Goal: Task Accomplishment & Management: Complete application form

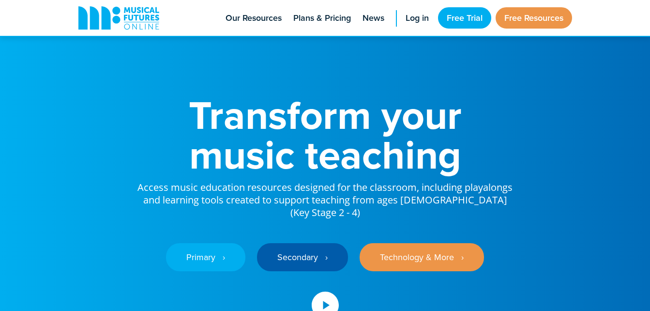
click at [223, 229] on div "Primary ‎‏‏‎ ‎ › Secondary ‎‏‏‎ ‎ › Technology & More ‎‏‏‎ ‎ ›" at bounding box center [324, 250] width 377 height 62
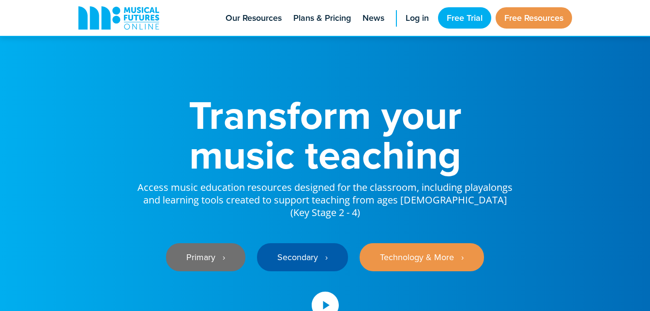
click at [207, 243] on link "Primary ‎‏‏‎ ‎ ›" at bounding box center [205, 257] width 79 height 28
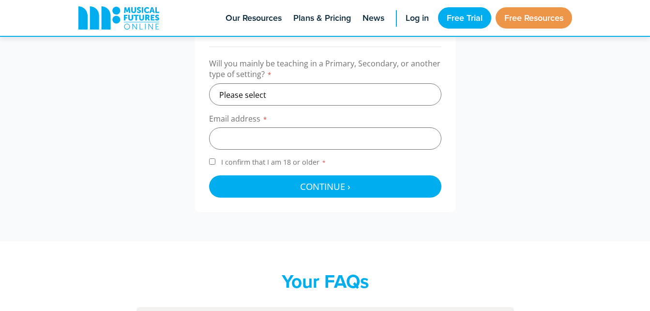
scroll to position [339, 0]
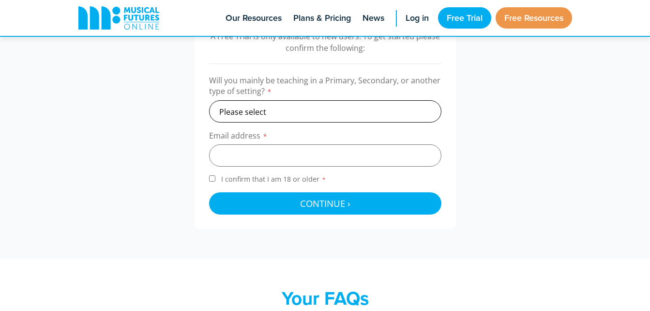
click at [348, 109] on select "Please select Primary Secondary Other" at bounding box center [325, 111] width 232 height 22
select select "other"
click at [209, 100] on select "Please select Primary Secondary Other" at bounding box center [325, 111] width 232 height 22
click at [311, 155] on input "email" at bounding box center [325, 155] width 232 height 22
click at [76, 169] on div "A Free Trial is only available to new users. To get started please confirm the …" at bounding box center [325, 122] width 513 height 213
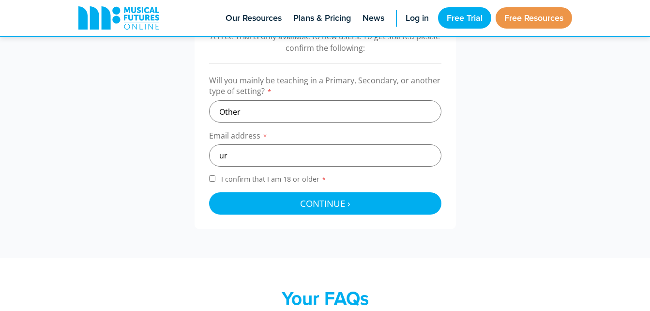
click at [112, 157] on div "A Free Trial is only available to new users. To get started please confirm the …" at bounding box center [325, 122] width 513 height 213
click at [113, 153] on div "A Free Trial is only available to new users. To get started please confirm the …" at bounding box center [325, 122] width 513 height 213
click at [306, 157] on input "ur" at bounding box center [325, 155] width 232 height 22
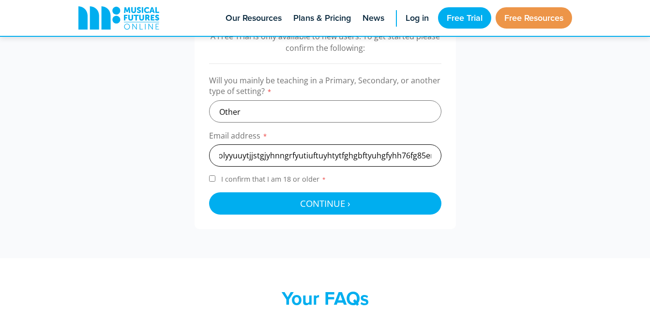
scroll to position [0, 124]
click at [428, 154] on input "urngvguytuur4rkbuyti565yiiuoryiuolyyuuytjjstgjyhnngrfyutiuftuyhtytfghgbftyuhgfy…" at bounding box center [325, 155] width 232 height 22
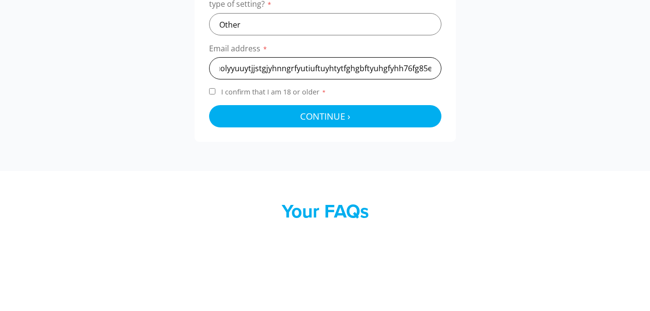
scroll to position [0, 128]
click at [437, 161] on input "urngvguytuur4rkbuyti565yiiuoryiuolyyuuytjjstgjyhnngrfyutiuftuyhtytfghgbftyuhgfy…" at bounding box center [325, 155] width 232 height 22
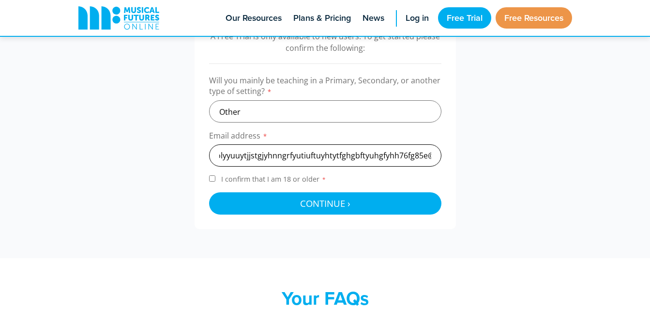
click at [435, 154] on input "urngvguytuur4rkbuyti565yiiuoryiuolyyuuytjjstgjyhnngrfyutiuftuyhtytfghgbftyuhgfy…" at bounding box center [325, 155] width 232 height 22
type input "urngvguytuur4rkbuyti565yiiuoryiuolyyuuytjjstgjyhnngrfyutiuftuyhtytfghgbftyuhgfy…"
click at [213, 177] on input "I confirm that I am 18 or older *" at bounding box center [212, 178] width 6 height 6
checkbox input "true"
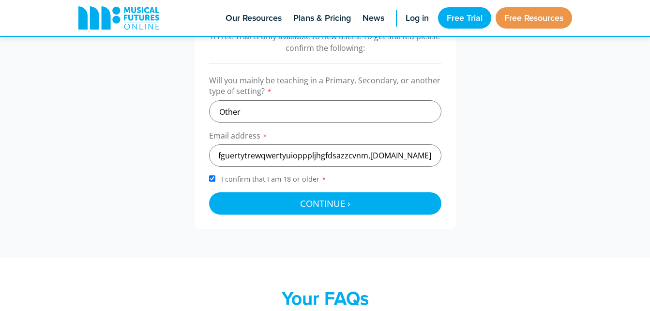
scroll to position [0, 0]
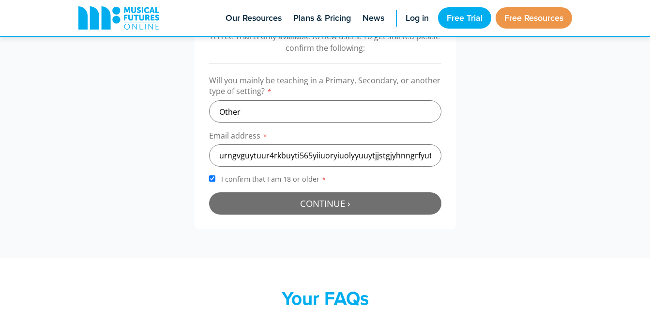
click at [251, 206] on button "Continue › Checking your details..." at bounding box center [325, 203] width 232 height 22
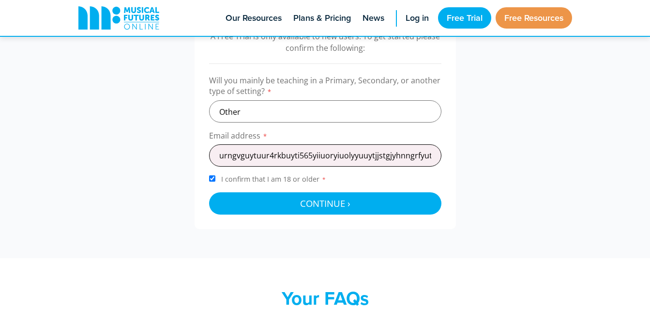
scroll to position [0, 520]
click at [414, 156] on input "urngvguytuur4rkbuyti565yiiuoryiuolyyuuytjjstgjyhnngrfyutiuftuyhtytfghgbftyuhgfy…" at bounding box center [325, 155] width 232 height 22
click at [311, 159] on input "urngvguytuur4rkbuyti565yiiuoryiuolyyuuytjjstgjyhnngrfyutiuftuyhtytfghgbftyuhgfy…" at bounding box center [325, 155] width 232 height 22
type input "urngvguytuur4rkbuyti565yiiuoryiuolyyuuytjjstgjyhnngrfyutiuftuyhtytfghgbftyuhgfy…"
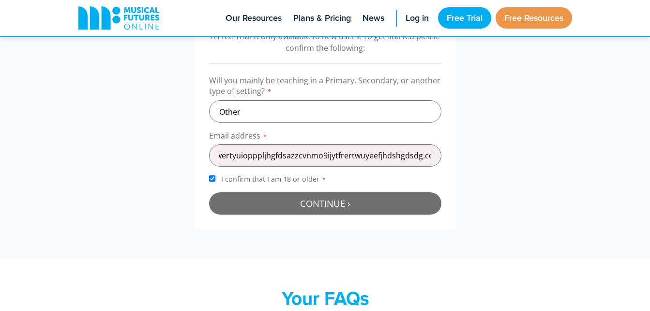
scroll to position [0, 0]
click at [331, 208] on span "Continue ›" at bounding box center [325, 203] width 50 height 12
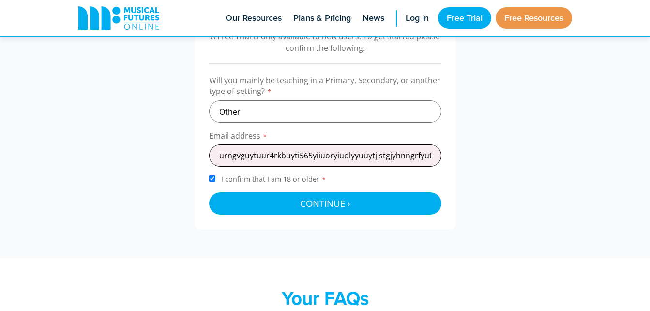
scroll to position [0, 503]
drag, startPoint x: 392, startPoint y: 181, endPoint x: 377, endPoint y: 200, distance: 24.8
click at [392, 182] on label "I confirm that I am 18 or older *" at bounding box center [325, 180] width 232 height 13
click at [215, 181] on input "I confirm that I am 18 or older *" at bounding box center [212, 178] width 6 height 6
checkbox input "false"
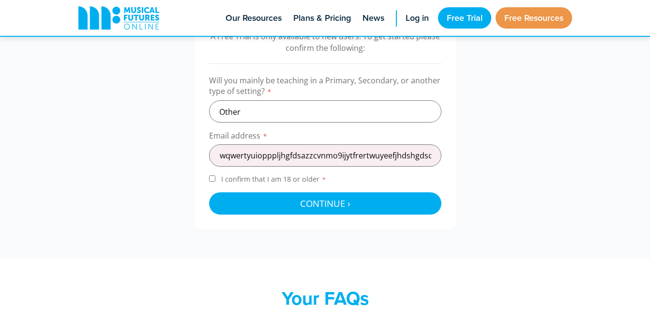
scroll to position [0, 0]
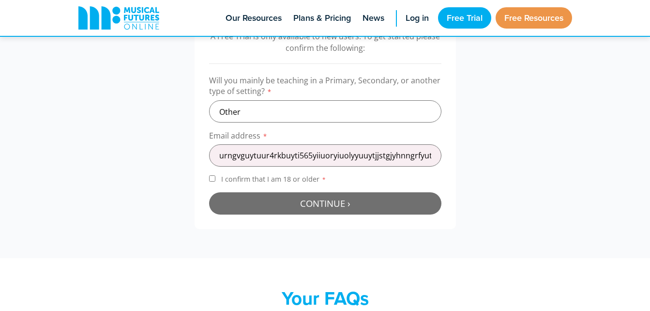
click at [377, 200] on button "Continue › Checking your details..." at bounding box center [325, 203] width 232 height 22
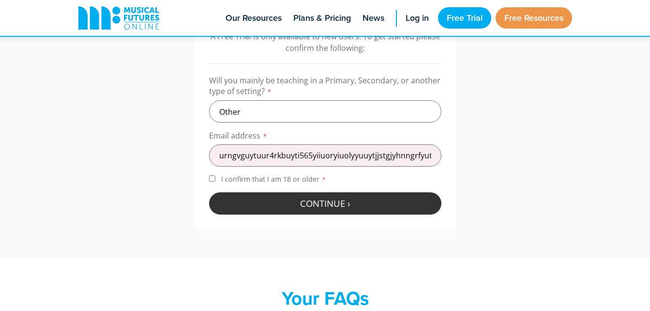
drag, startPoint x: 375, startPoint y: 201, endPoint x: 382, endPoint y: 195, distance: 9.9
click at [376, 202] on div at bounding box center [325, 203] width 232 height 22
drag, startPoint x: 382, startPoint y: 195, endPoint x: 384, endPoint y: 190, distance: 5.4
click at [382, 193] on div at bounding box center [325, 203] width 232 height 22
click at [384, 190] on form "Will you mainly be teaching in a Primary, Secondary, or another type of setting…" at bounding box center [325, 144] width 232 height 139
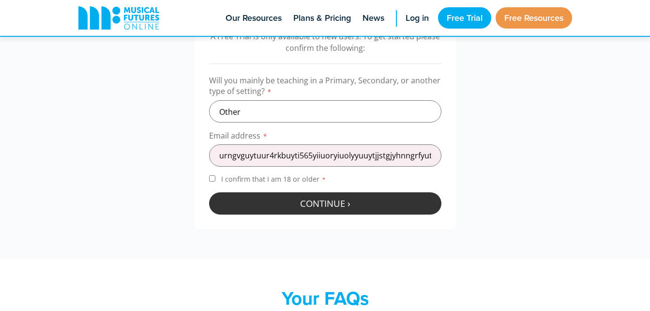
click at [392, 188] on form "Will you mainly be teaching in a Primary, Secondary, or another type of setting…" at bounding box center [325, 144] width 232 height 139
click at [358, 222] on div "A Free Trial is only available to new users. To get started please confirm the …" at bounding box center [325, 122] width 261 height 213
drag, startPoint x: 361, startPoint y: 220, endPoint x: 377, endPoint y: 205, distance: 21.2
click at [372, 209] on div "A Free Trial is only available to new users. To get started please confirm the …" at bounding box center [325, 122] width 261 height 213
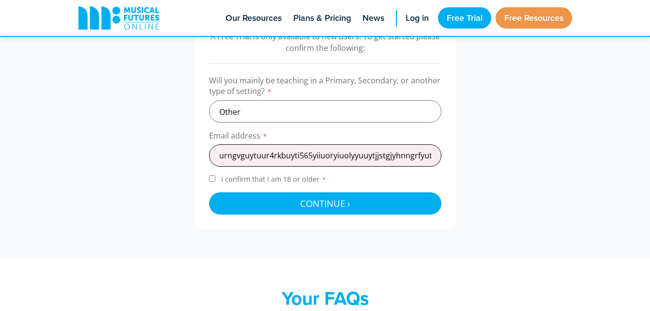
scroll to position [0, 503]
